Goal: Task Accomplishment & Management: Manage account settings

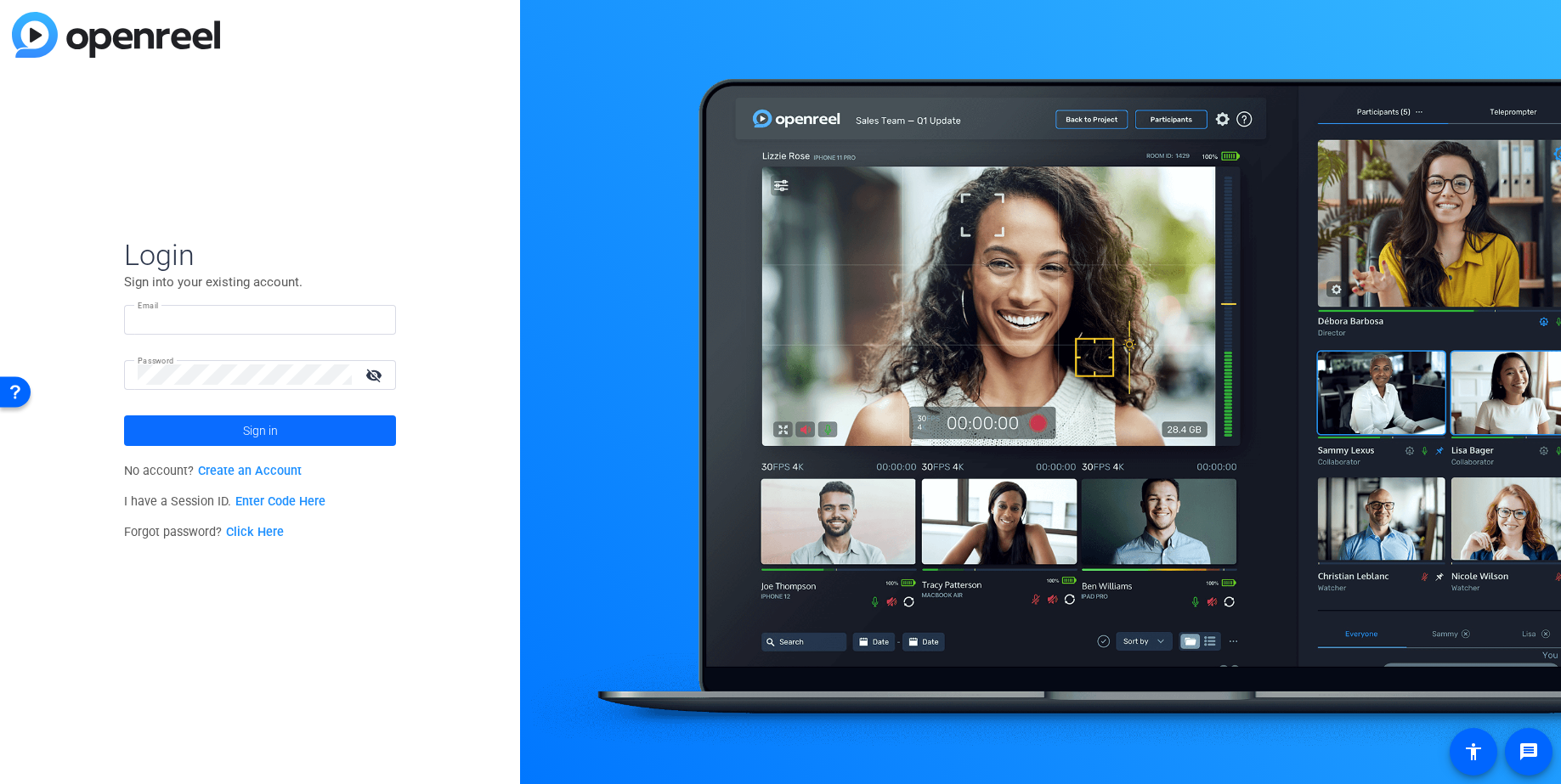
type input "[EMAIL_ADDRESS][DOMAIN_NAME]"
click at [256, 429] on span "Sign in" at bounding box center [260, 431] width 35 height 43
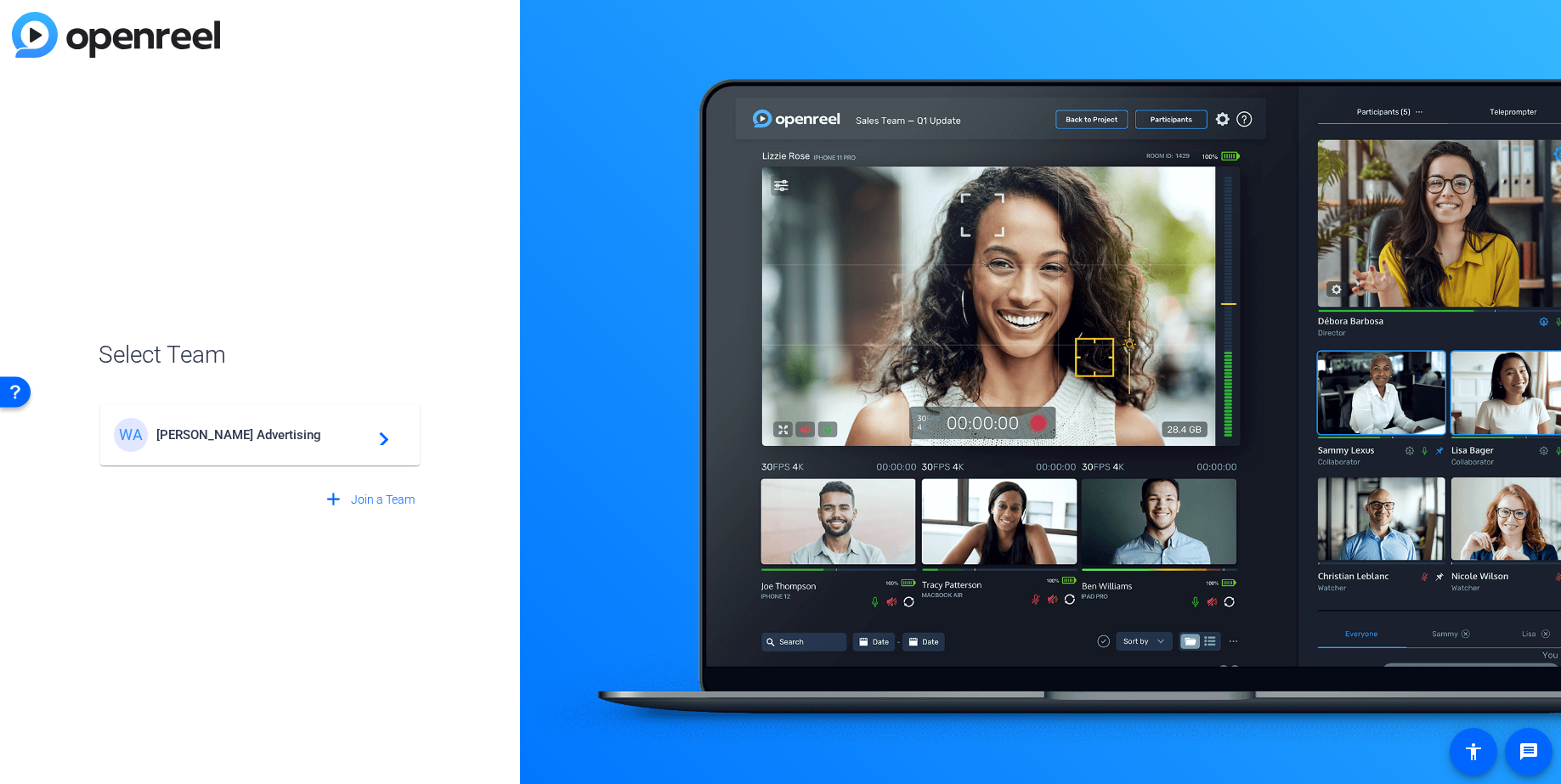
click at [235, 438] on span "[PERSON_NAME] Advertising" at bounding box center [262, 435] width 212 height 15
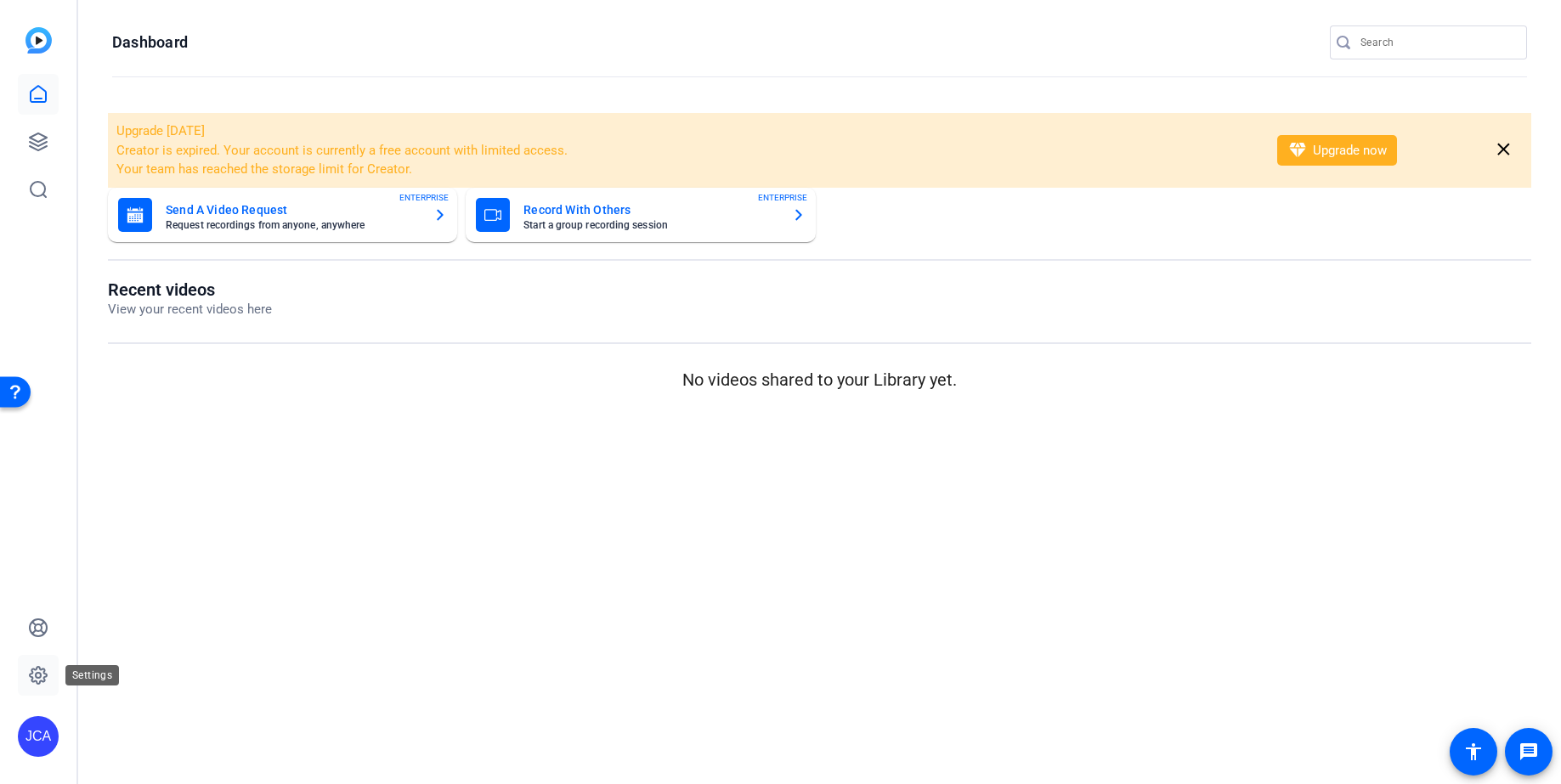
click at [36, 674] on icon at bounding box center [38, 676] width 5 height 5
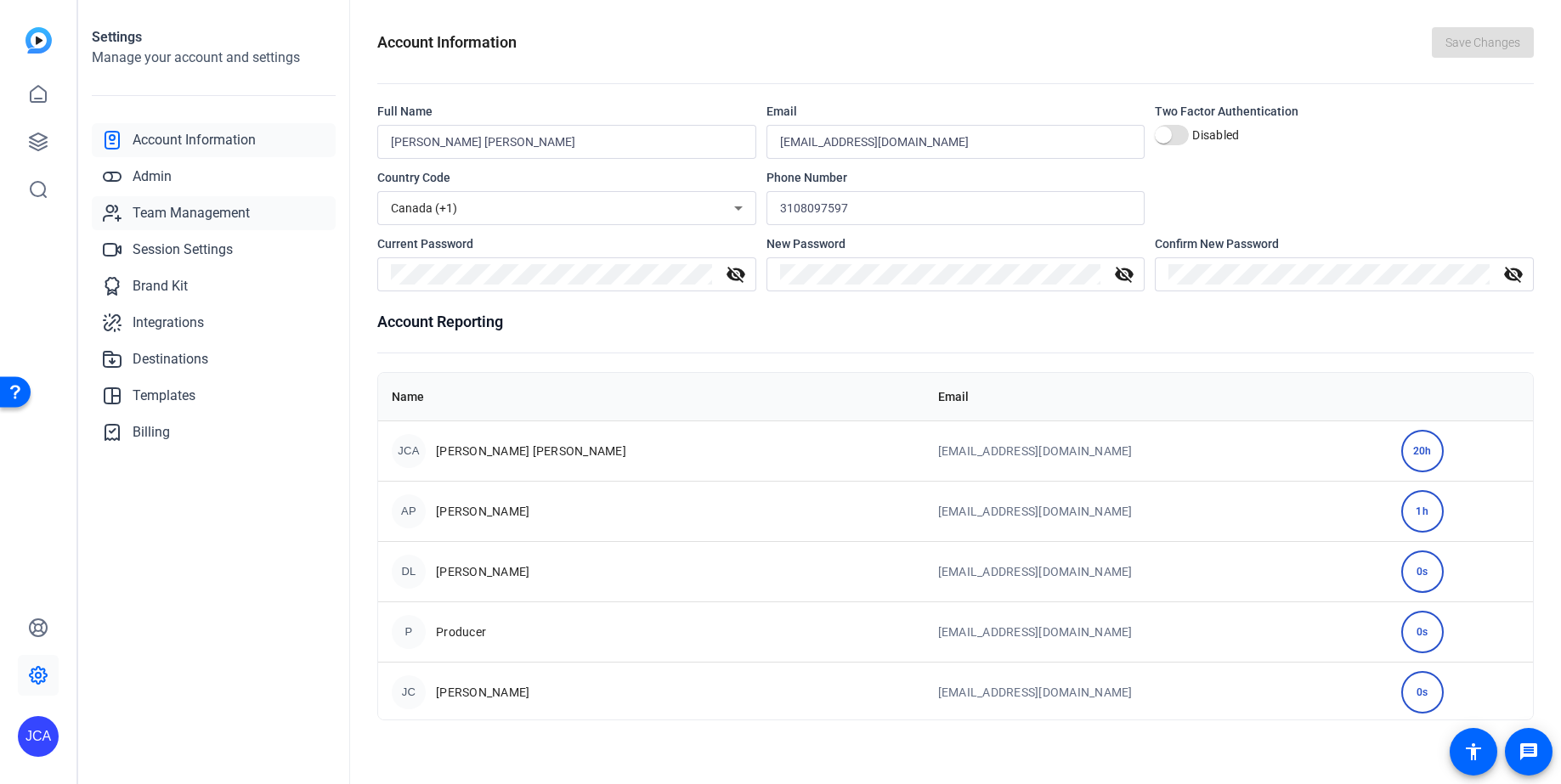
click at [175, 211] on span "Team Management" at bounding box center [191, 212] width 117 height 20
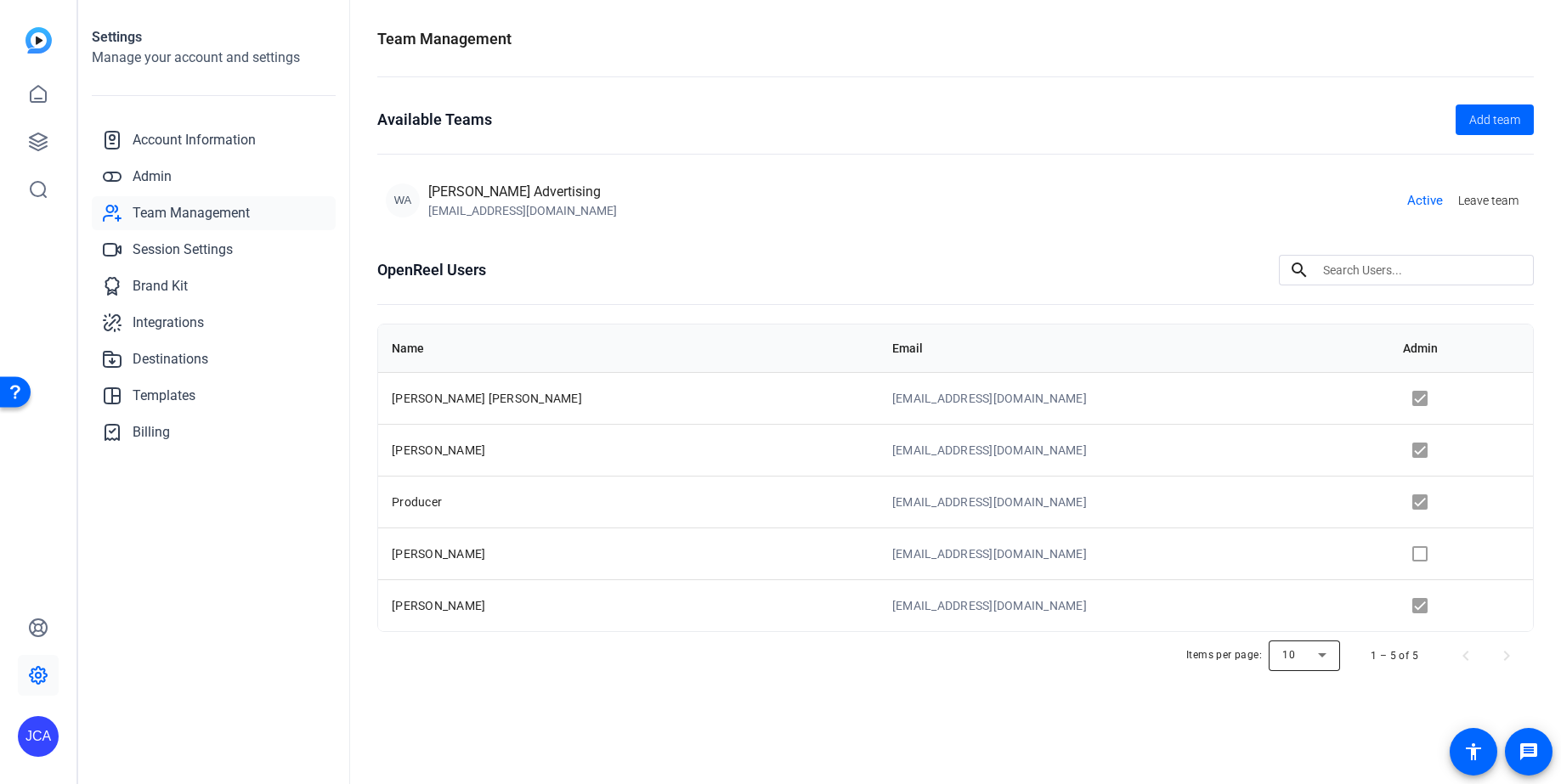
click at [1330, 658] on div at bounding box center [1304, 656] width 71 height 41
click at [1330, 658] on div at bounding box center [780, 392] width 1561 height 784
drag, startPoint x: 1133, startPoint y: 715, endPoint x: 1120, endPoint y: 714, distance: 13.0
click at [1133, 715] on div "Team Management Available Teams Add team WA [PERSON_NAME] Advertising [EMAIL_AD…" at bounding box center [956, 392] width 1211 height 784
click at [147, 176] on span "Admin" at bounding box center [152, 176] width 39 height 20
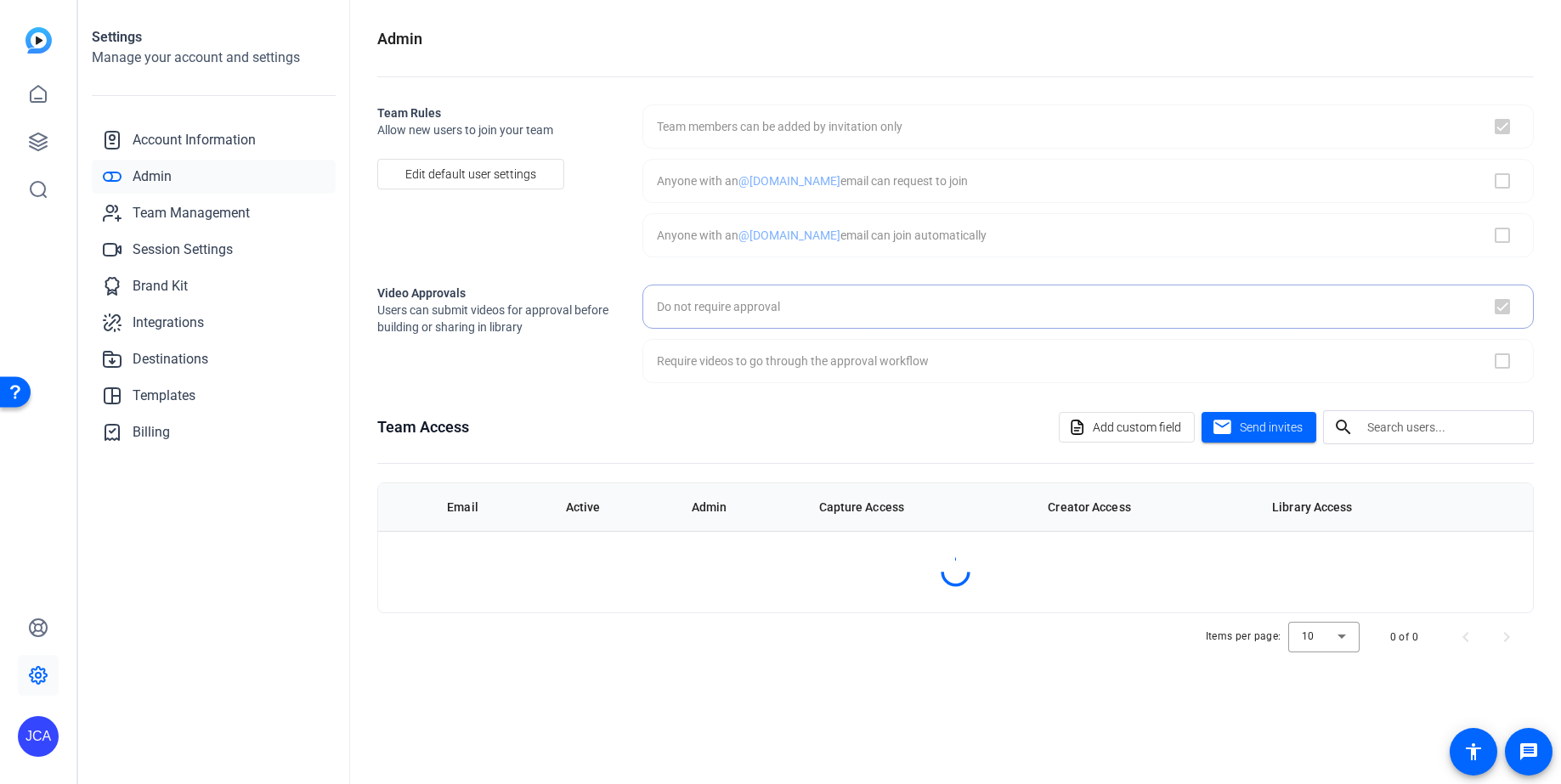
checkbox input "true"
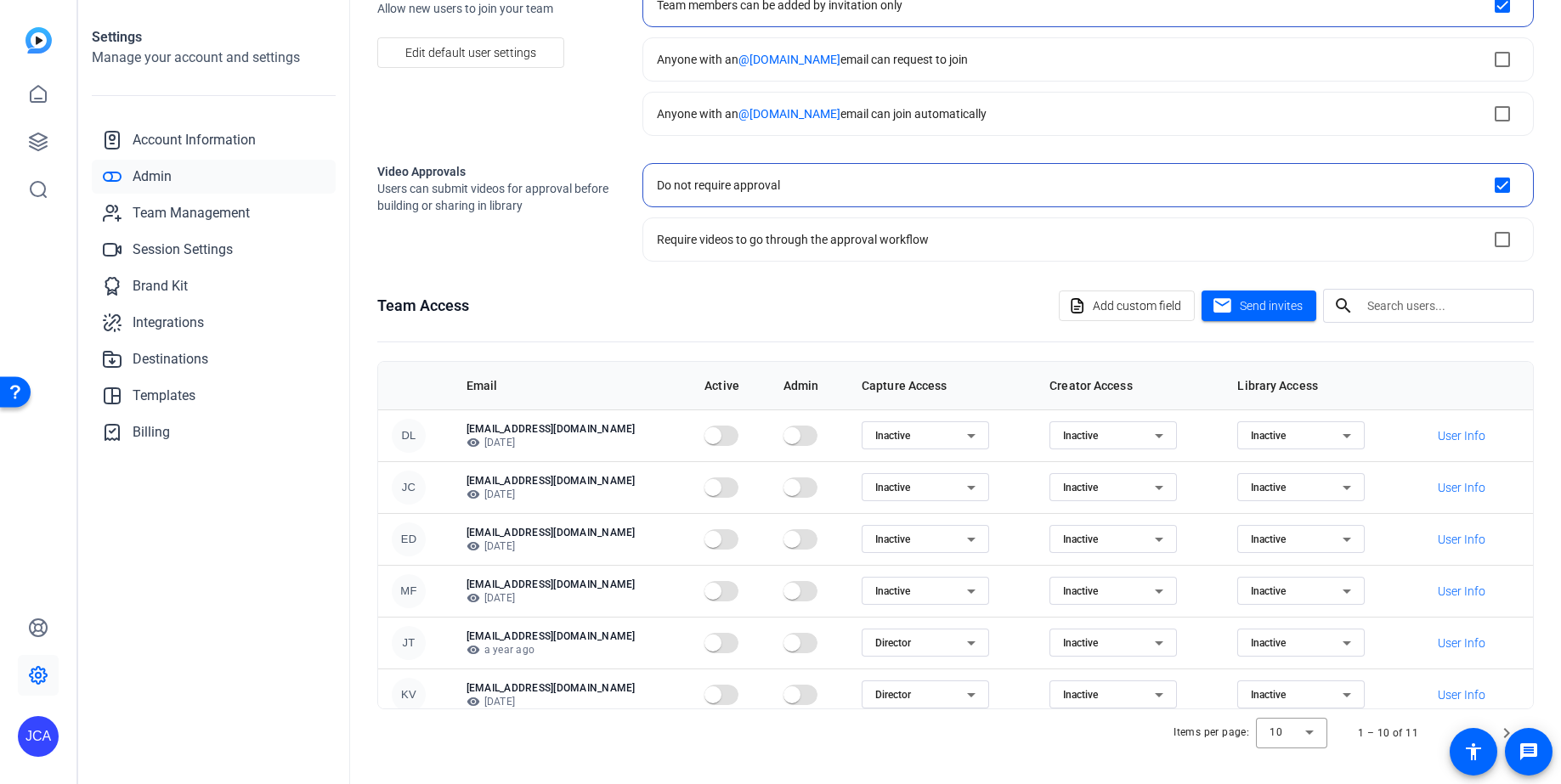
scroll to position [219, 0]
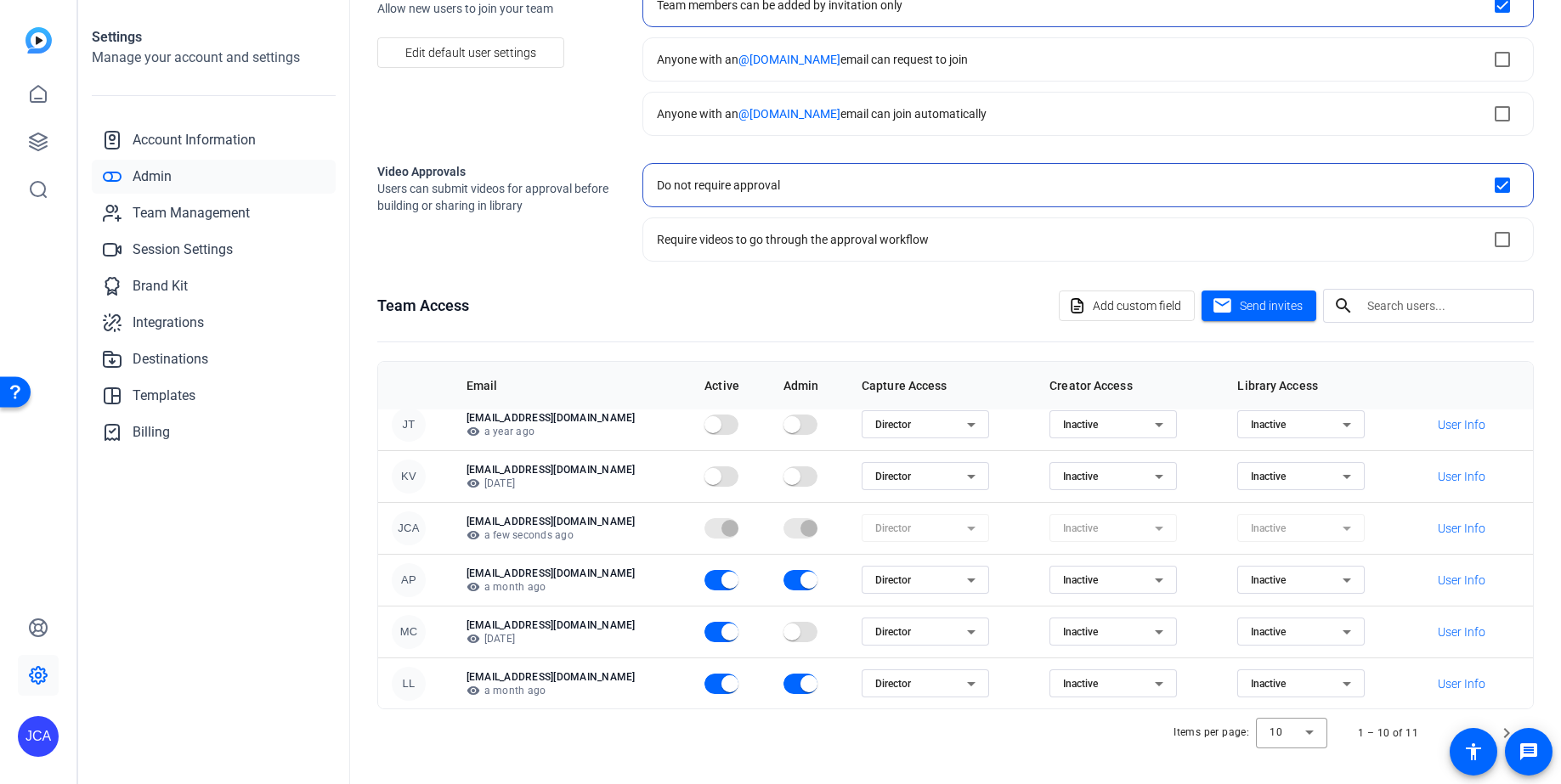
click at [950, 477] on div "Director" at bounding box center [925, 476] width 100 height 20
click at [927, 533] on mat-option "Inactive" at bounding box center [916, 537] width 127 height 28
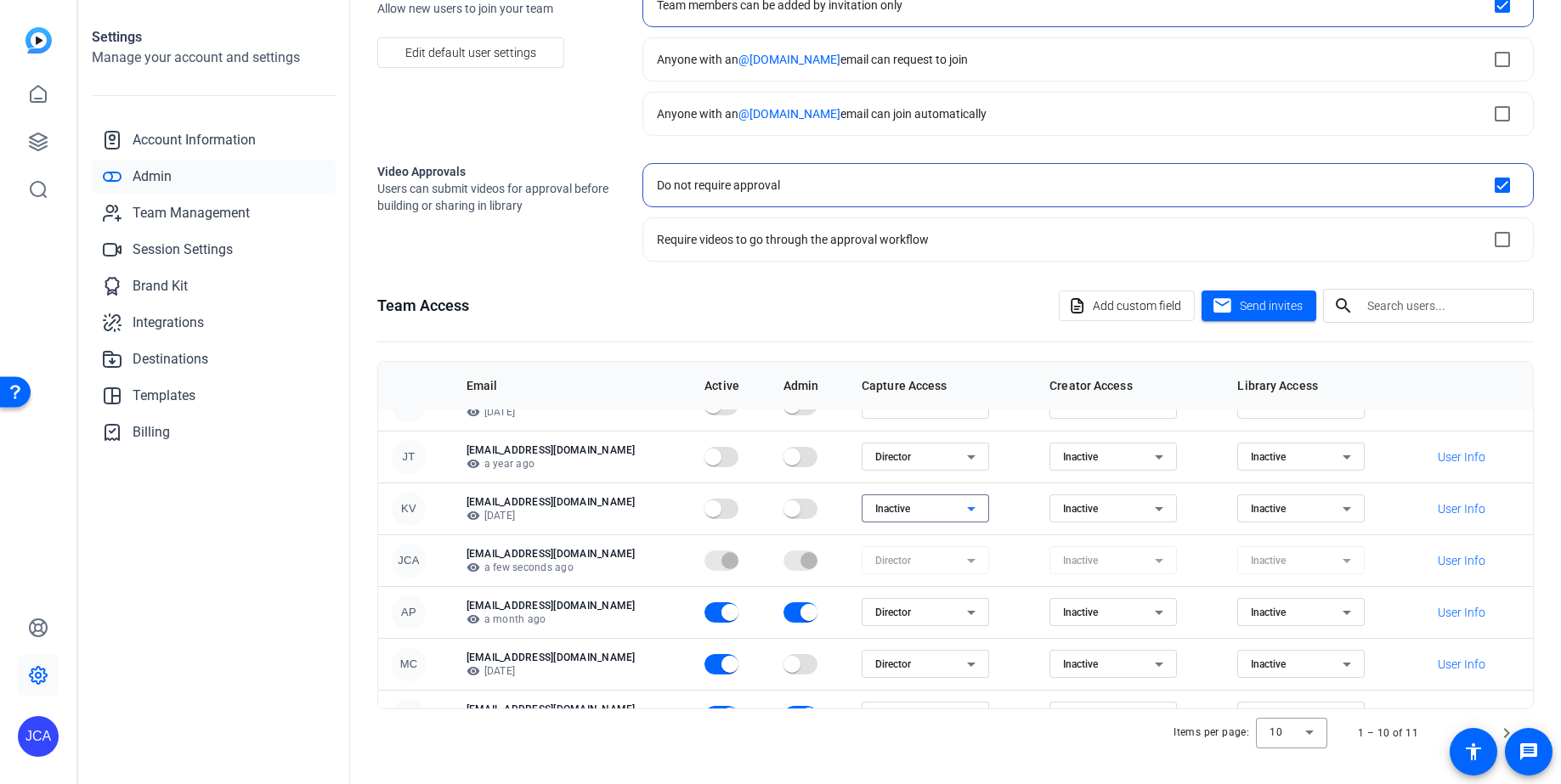
scroll to position [0, 0]
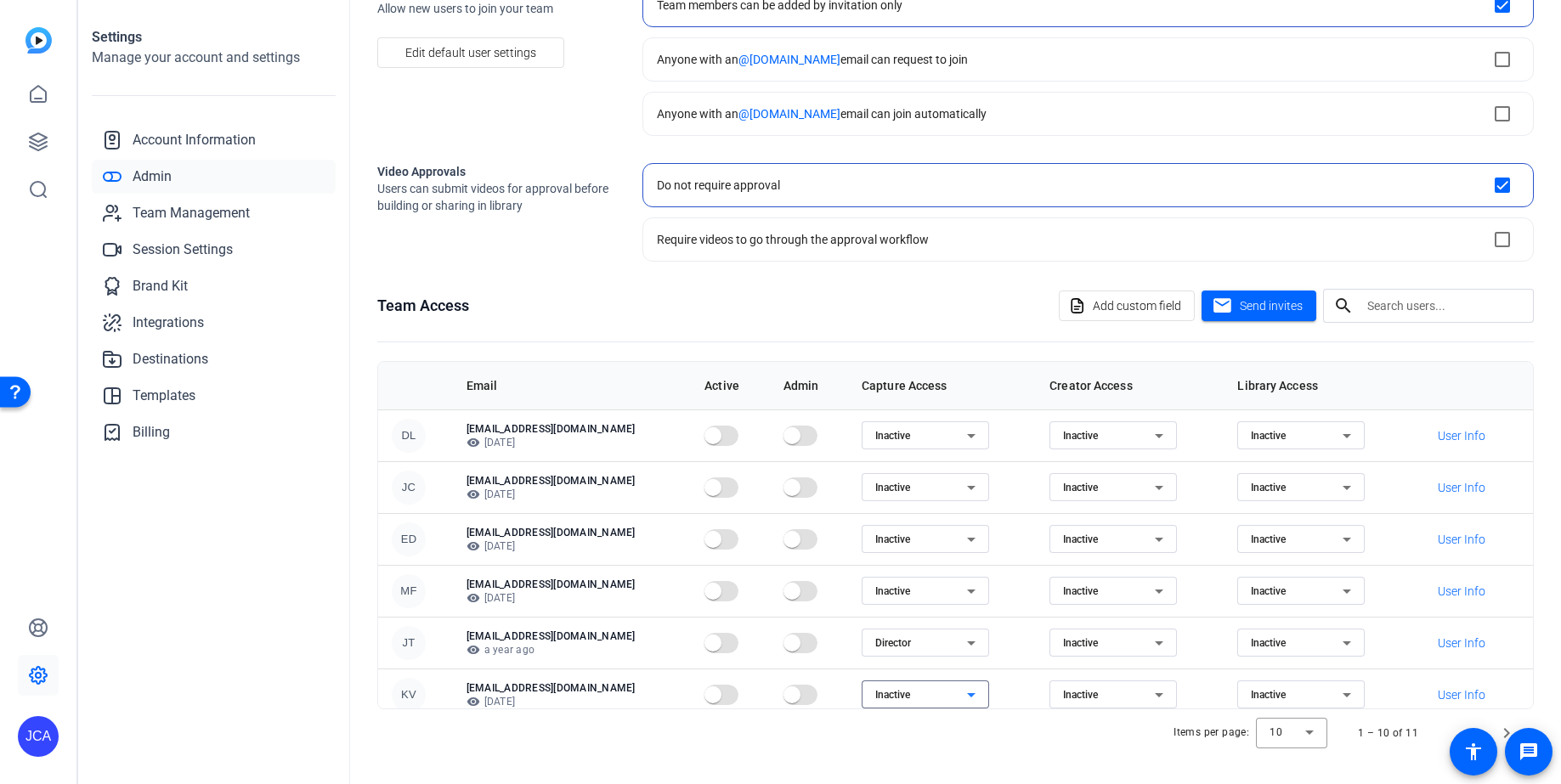
click at [961, 645] on icon at bounding box center [971, 643] width 20 height 20
click at [932, 701] on mat-option "Inactive" at bounding box center [916, 704] width 127 height 28
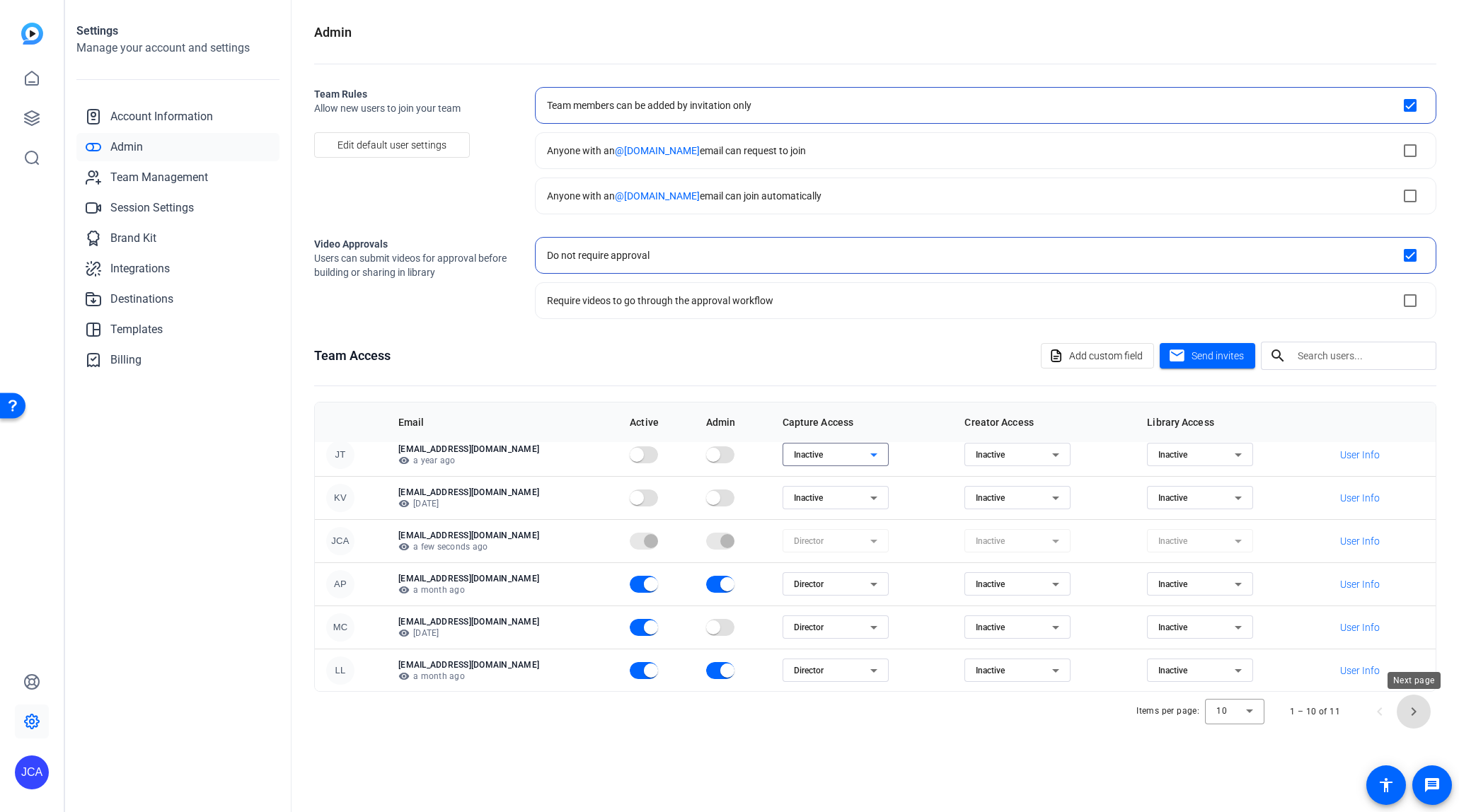
click at [1299, 652] on span "Next page" at bounding box center [1414, 712] width 34 height 34
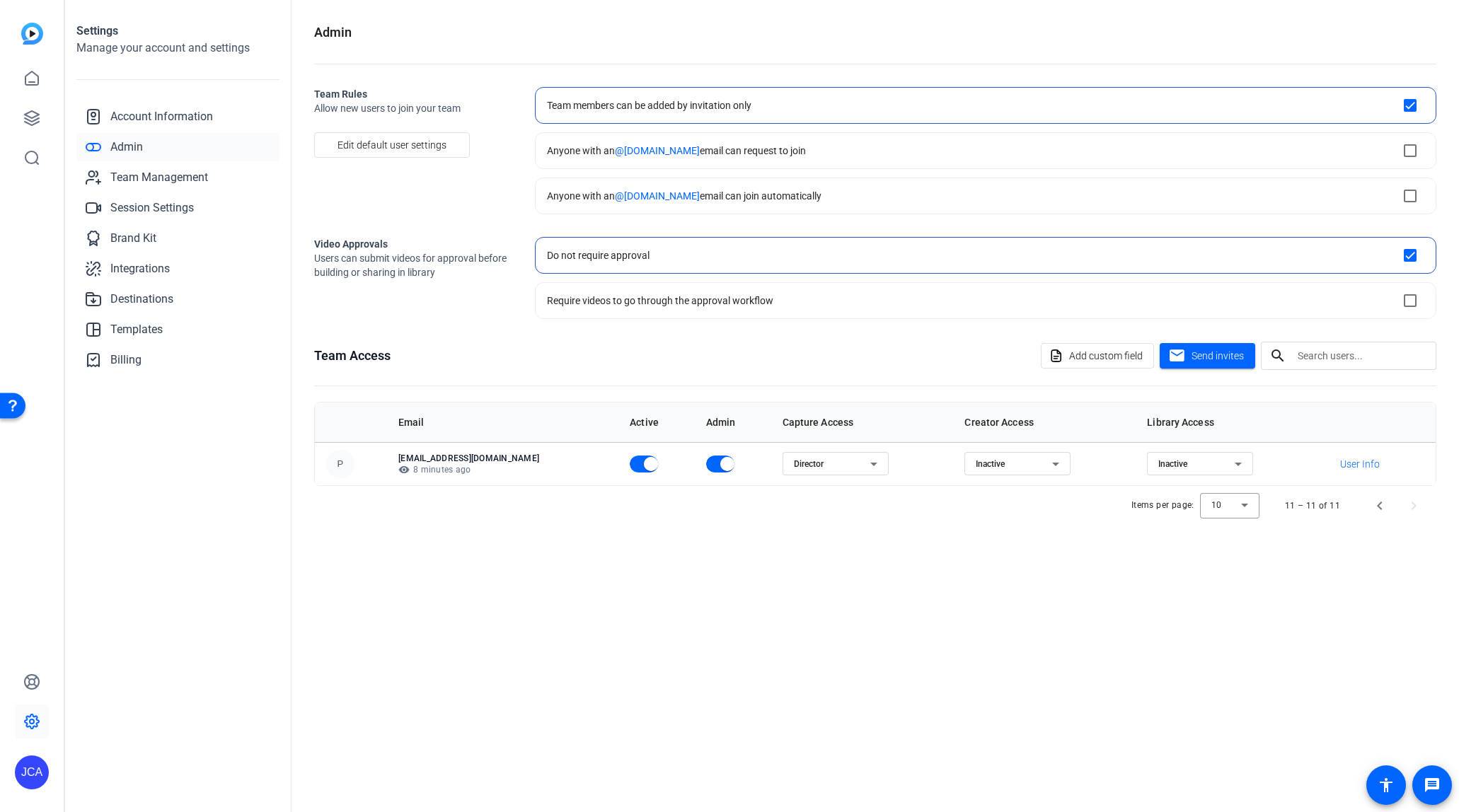
click at [30, 652] on div "JCA" at bounding box center [32, 773] width 34 height 34
click at [30, 652] on div "JCA" at bounding box center [41, 738] width 34 height 34
click at [30, 652] on icon at bounding box center [32, 721] width 17 height 17
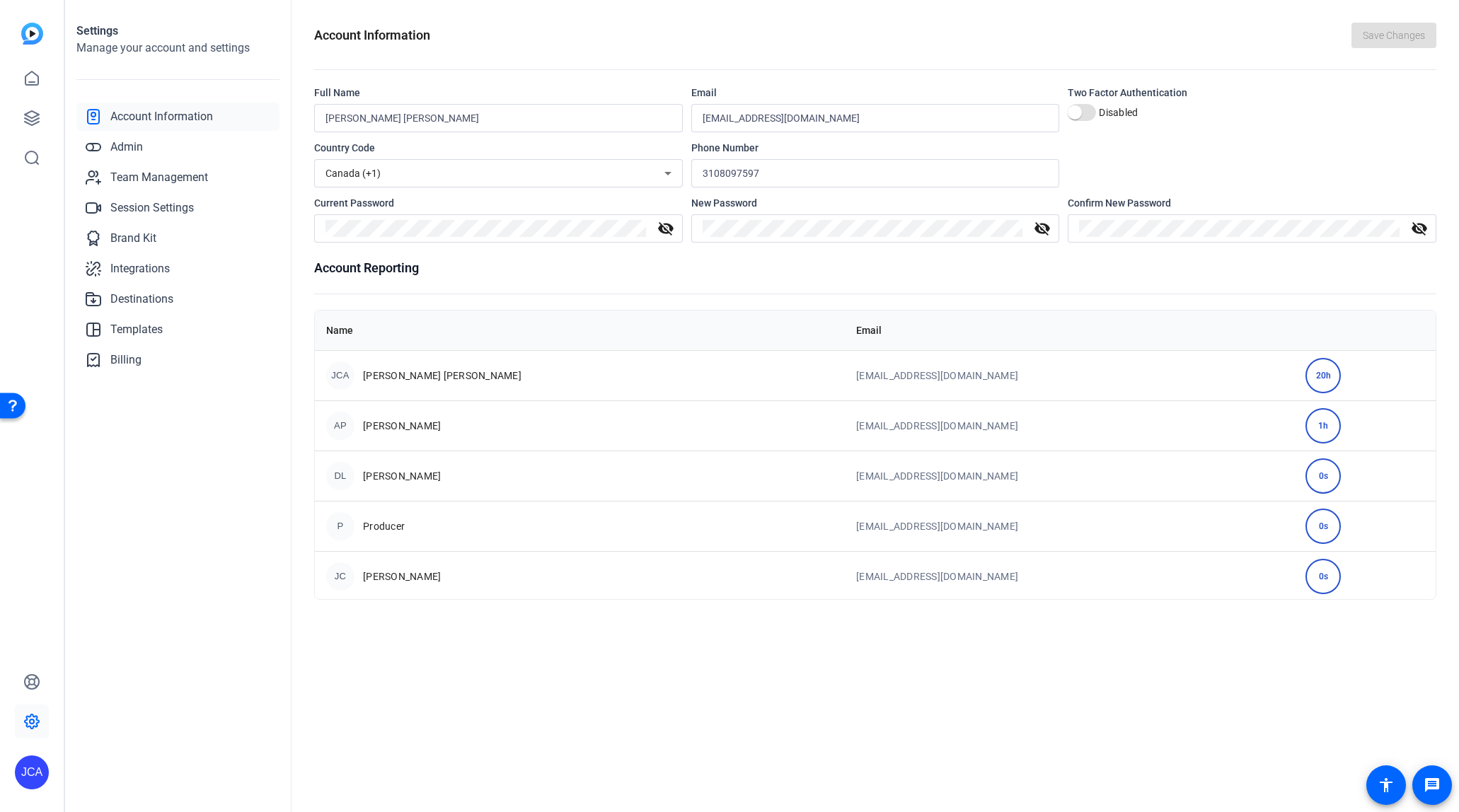
click at [37, 652] on div "JCA" at bounding box center [32, 773] width 34 height 34
click at [181, 652] on mat-icon "logout" at bounding box center [187, 737] width 17 height 17
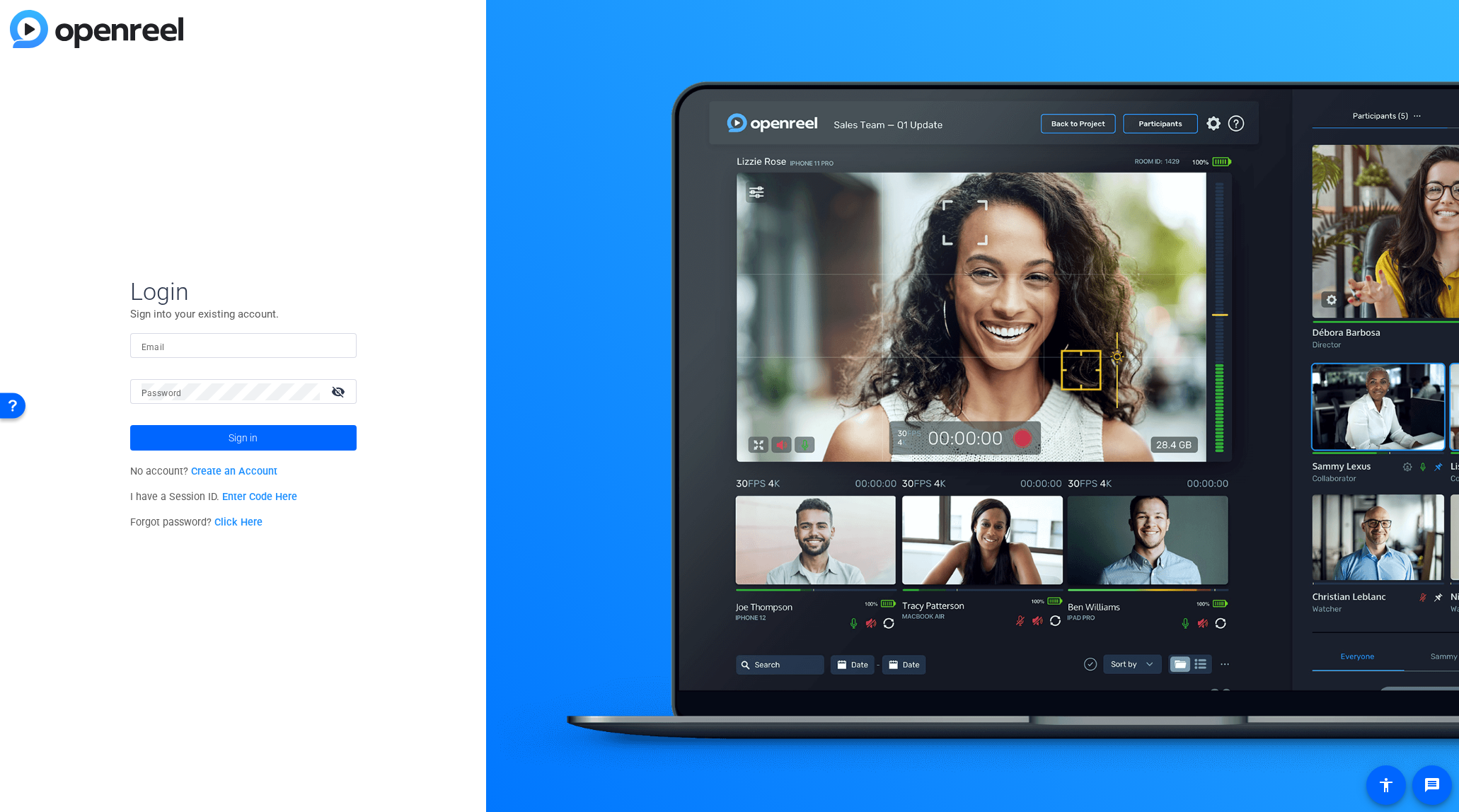
type input "[EMAIL_ADDRESS][DOMAIN_NAME]"
click at [249, 437] on span "Sign in" at bounding box center [243, 438] width 29 height 36
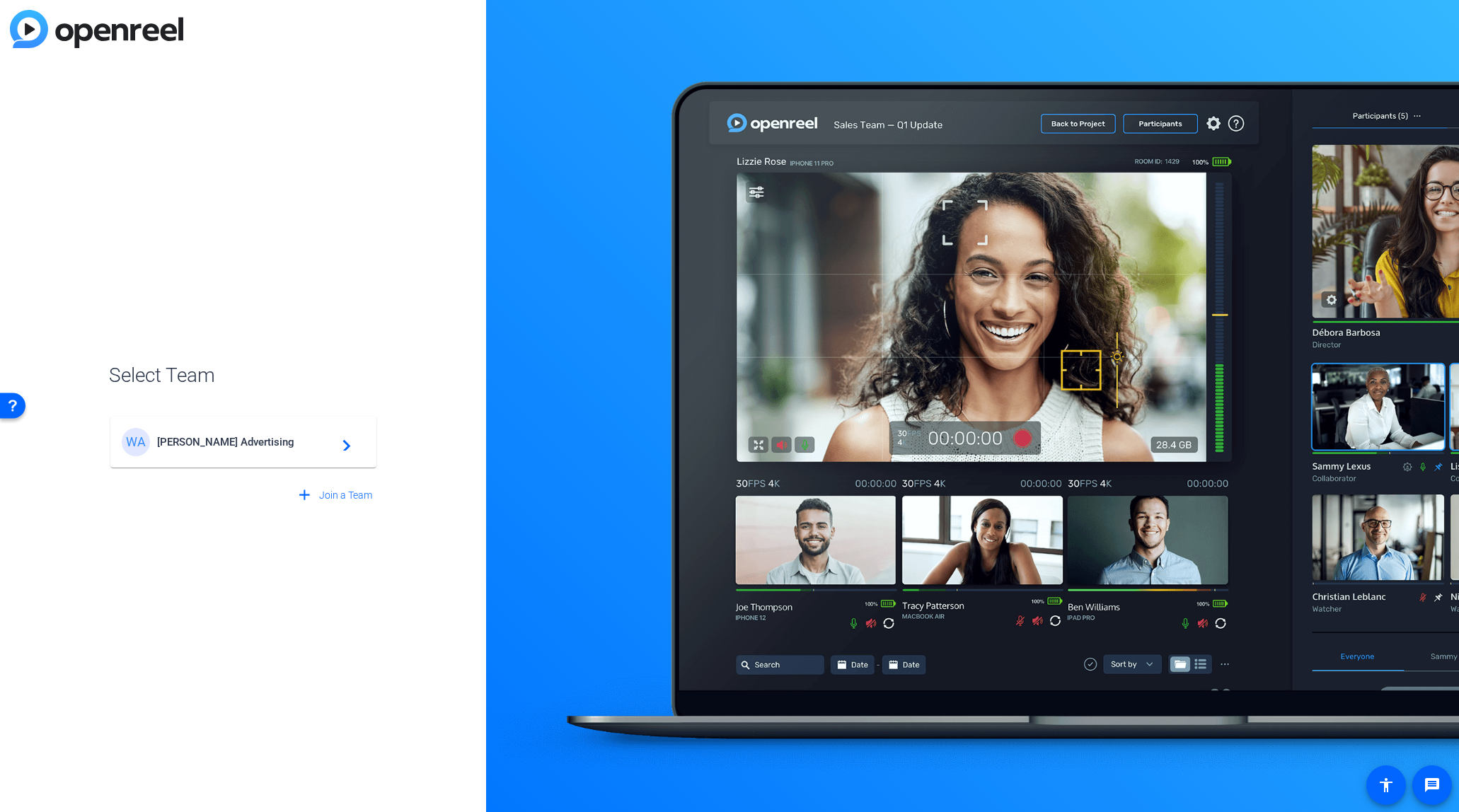
click at [219, 446] on span "[PERSON_NAME] Advertising" at bounding box center [245, 442] width 177 height 13
